Goal: Transaction & Acquisition: Purchase product/service

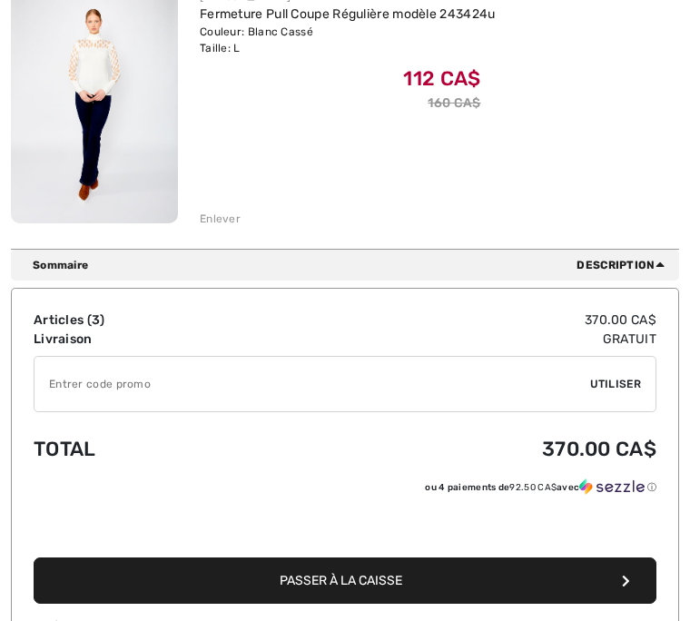
scroll to position [859, 0]
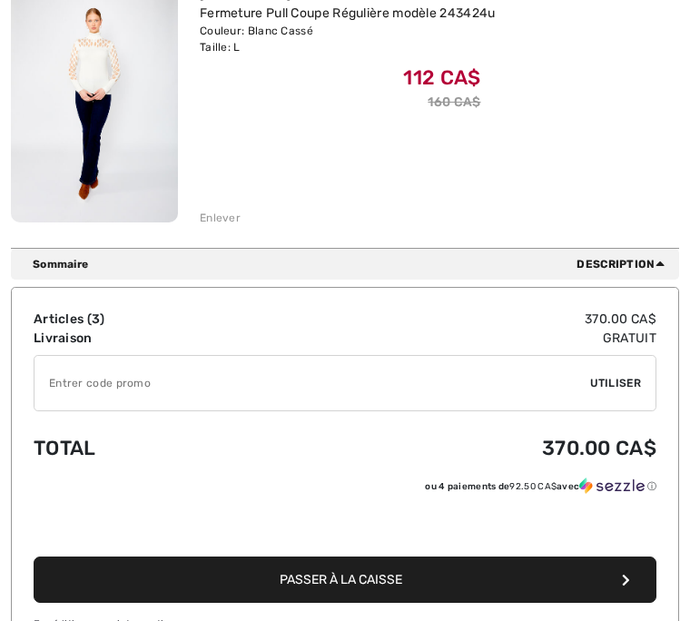
click at [348, 593] on button "Passer à la caisse" at bounding box center [345, 580] width 623 height 46
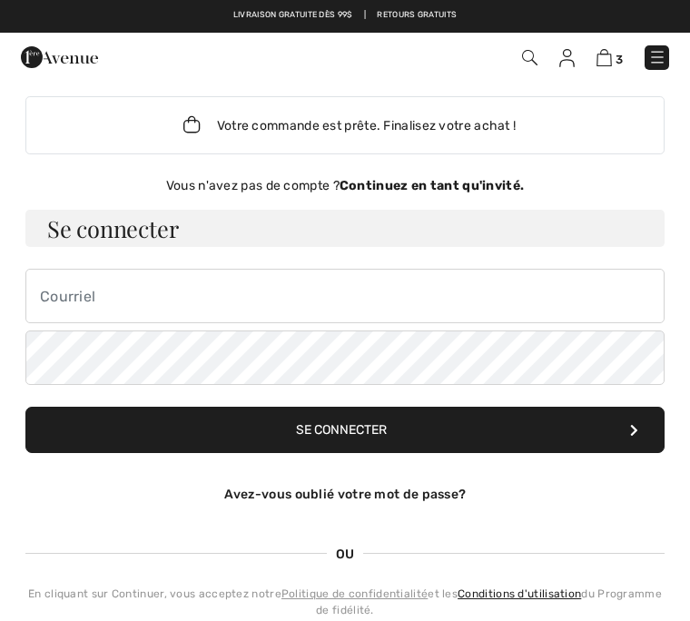
click at [391, 494] on link "Avez-vous oublié votre mot de passe?" at bounding box center [345, 494] width 242 height 15
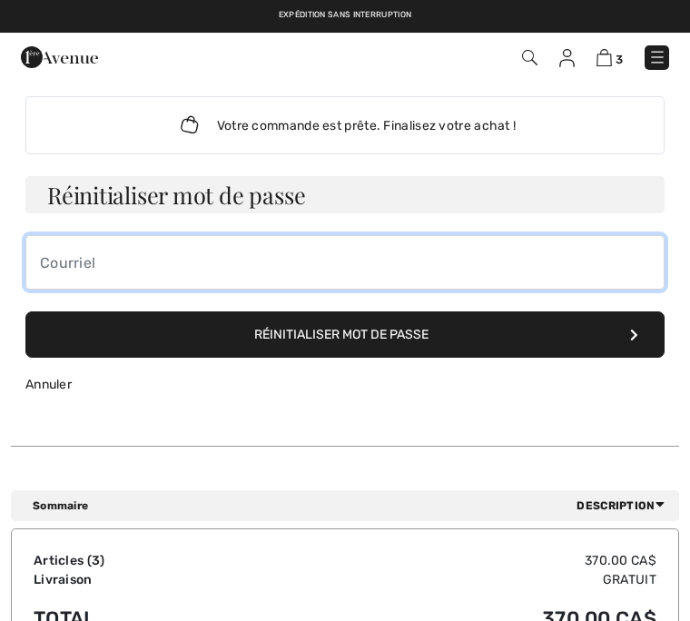
click at [94, 263] on input "email" at bounding box center [344, 262] width 639 height 54
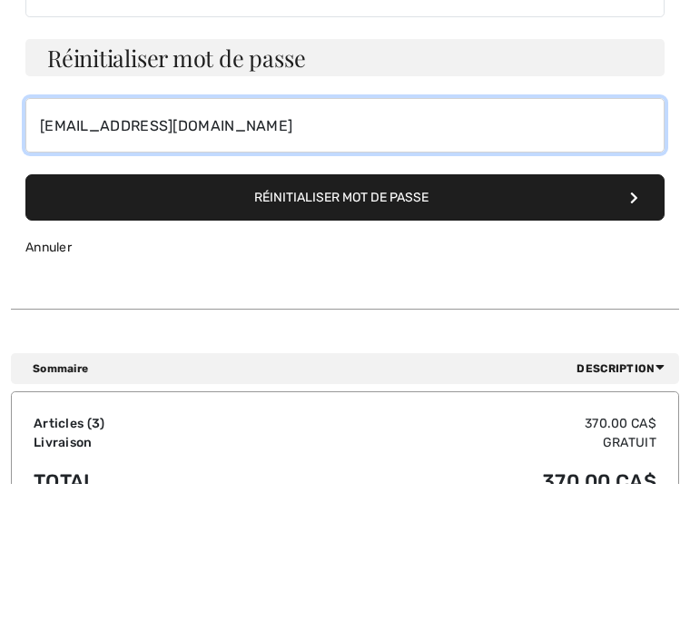
type input "[EMAIL_ADDRESS][DOMAIN_NAME]"
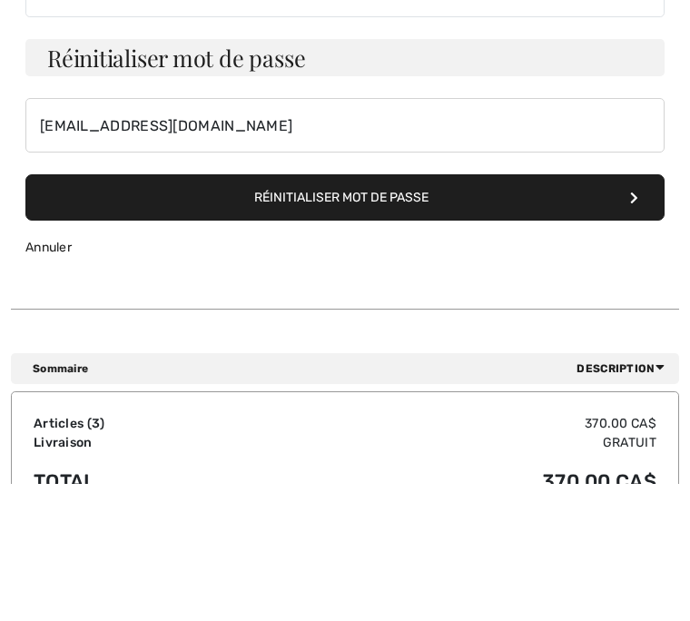
click at [427, 311] on button "Réinitialiser mot de passe" at bounding box center [344, 334] width 639 height 46
click at [57, 246] on link "Annuler" at bounding box center [48, 247] width 46 height 15
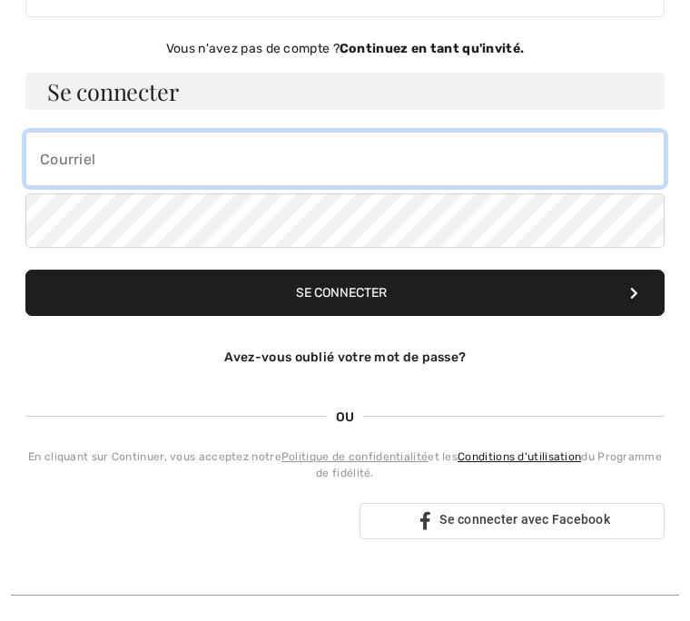
click at [82, 172] on input "email" at bounding box center [344, 159] width 639 height 54
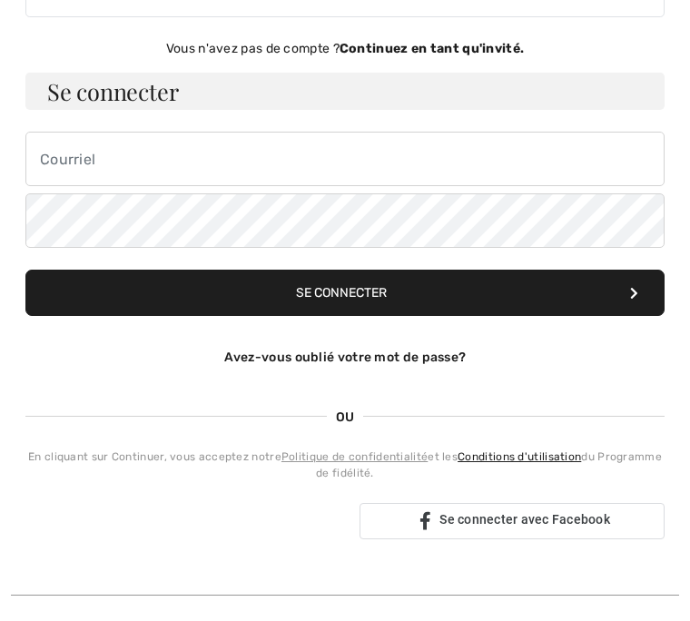
click at [441, 56] on div "Vous n'avez pas de compte ? Continuez en tant qu'invité." at bounding box center [344, 48] width 639 height 19
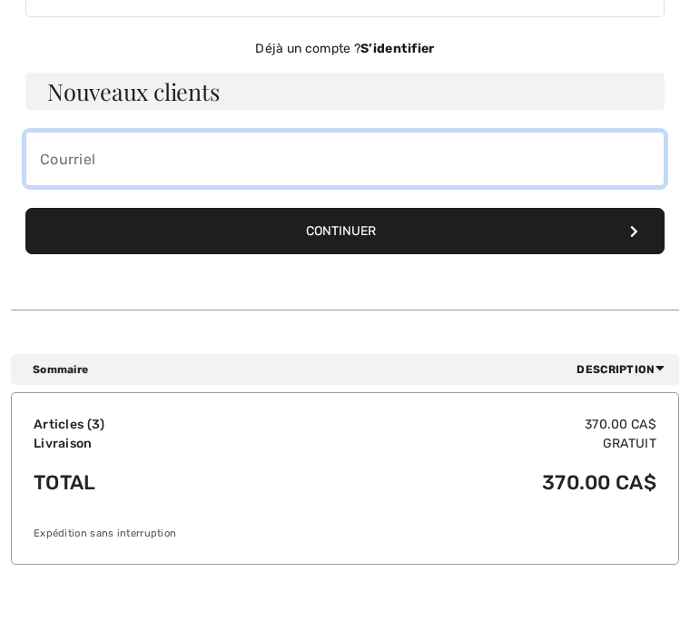
click at [75, 171] on input "email" at bounding box center [344, 159] width 639 height 54
type input "[EMAIL_ADDRESS][DOMAIN_NAME]"
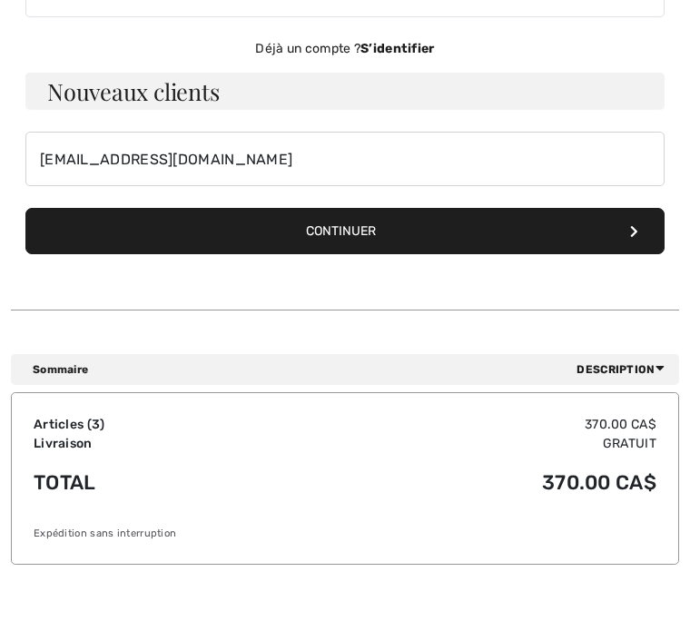
click at [361, 242] on button "Continuer" at bounding box center [344, 231] width 639 height 46
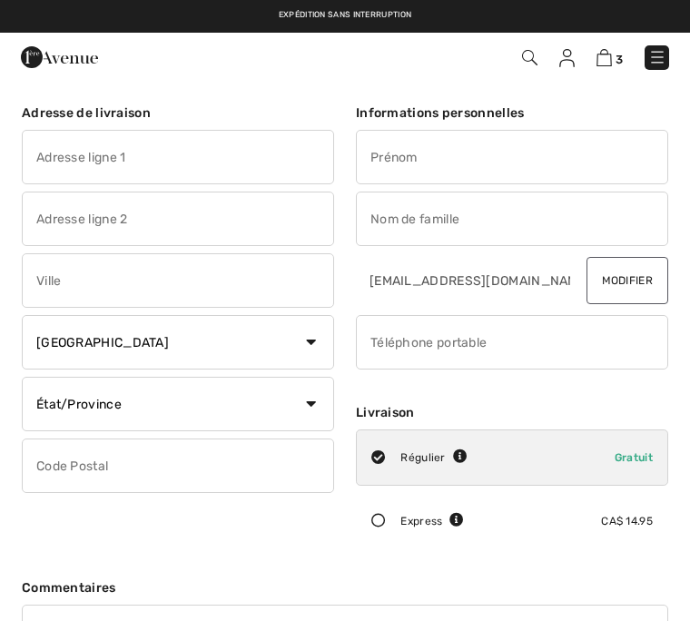
click at [71, 166] on input "text" at bounding box center [178, 157] width 312 height 54
click at [398, 171] on input "text" at bounding box center [512, 157] width 312 height 54
type input "400 [PERSON_NAME]"
click at [485, 177] on input "[PERSON_NAME]" at bounding box center [512, 157] width 312 height 54
type input "[PERSON_NAME]"
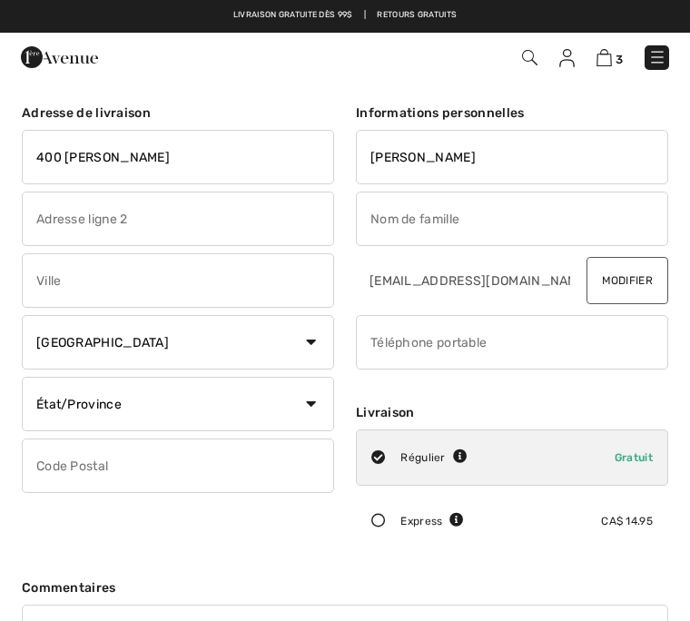
click at [390, 228] on input "text" at bounding box center [512, 219] width 312 height 54
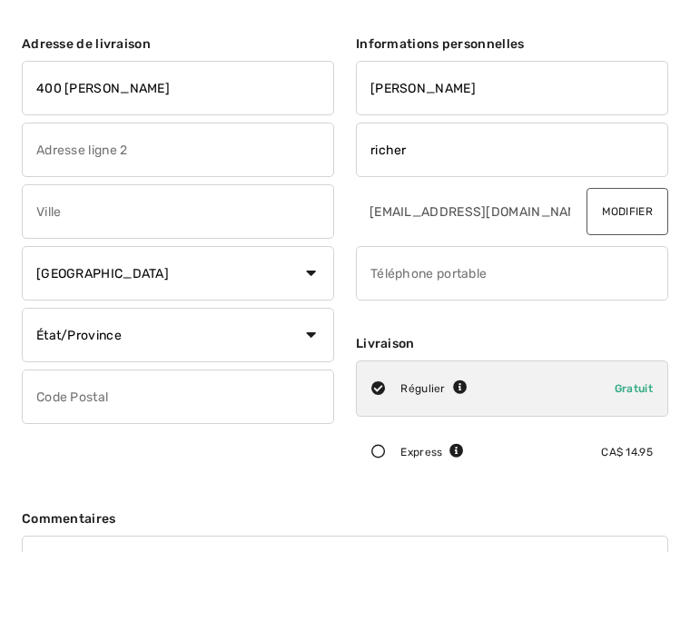
type input "richer"
click at [62, 253] on input "text" at bounding box center [178, 280] width 312 height 54
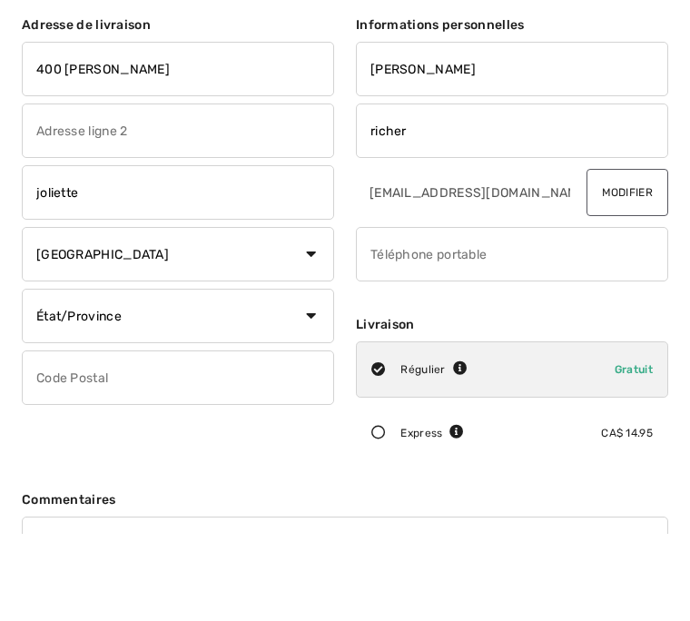
type input "joliette"
click at [296, 377] on select "État/Province [GEOGRAPHIC_DATA][PERSON_NAME][GEOGRAPHIC_DATA] [GEOGRAPHIC_DATA]…" at bounding box center [178, 404] width 312 height 54
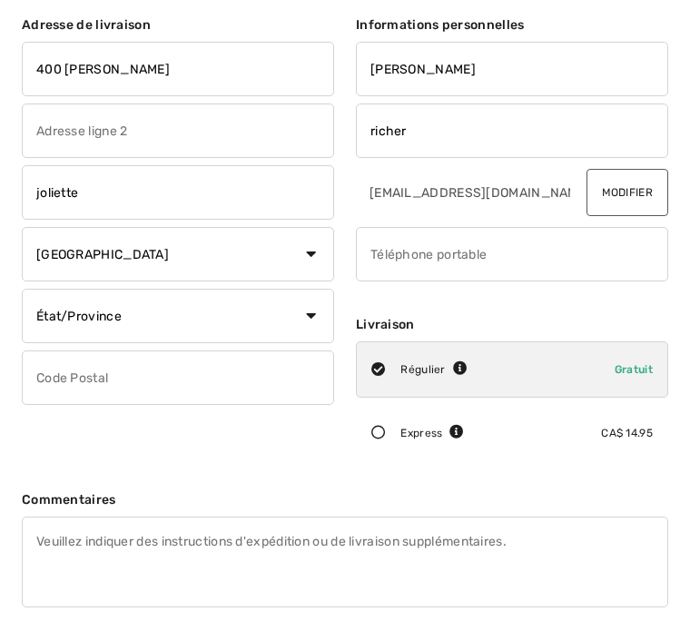
select select "QC"
click at [64, 391] on input "text" at bounding box center [178, 378] width 312 height 54
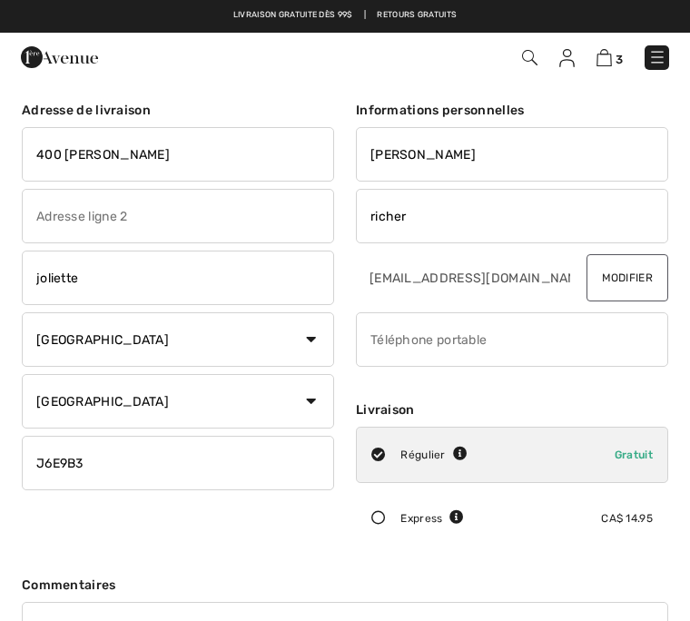
scroll to position [0, 0]
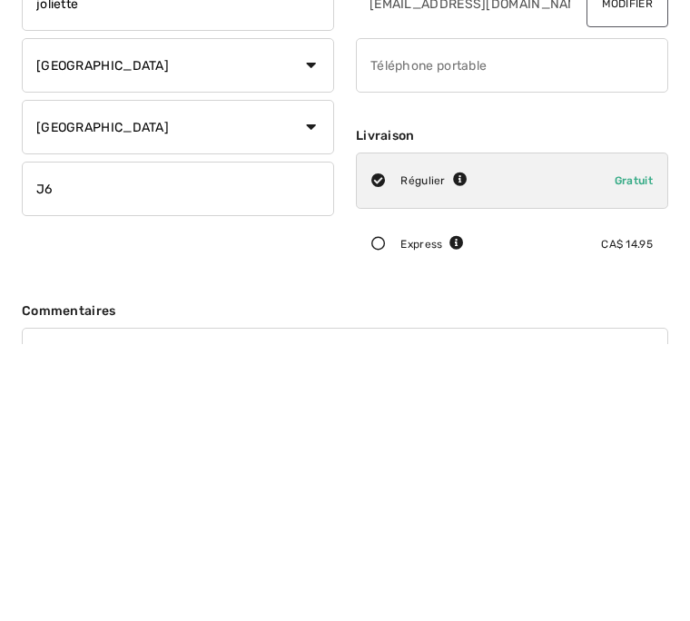
type input "J"
